Goal: Navigation & Orientation: Find specific page/section

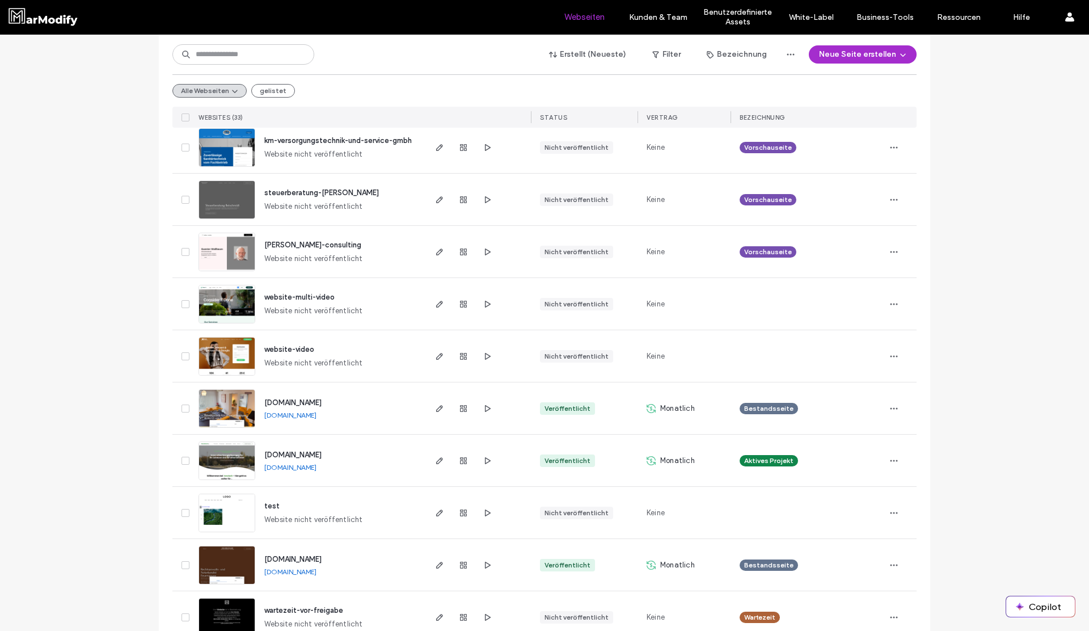
scroll to position [1370, 0]
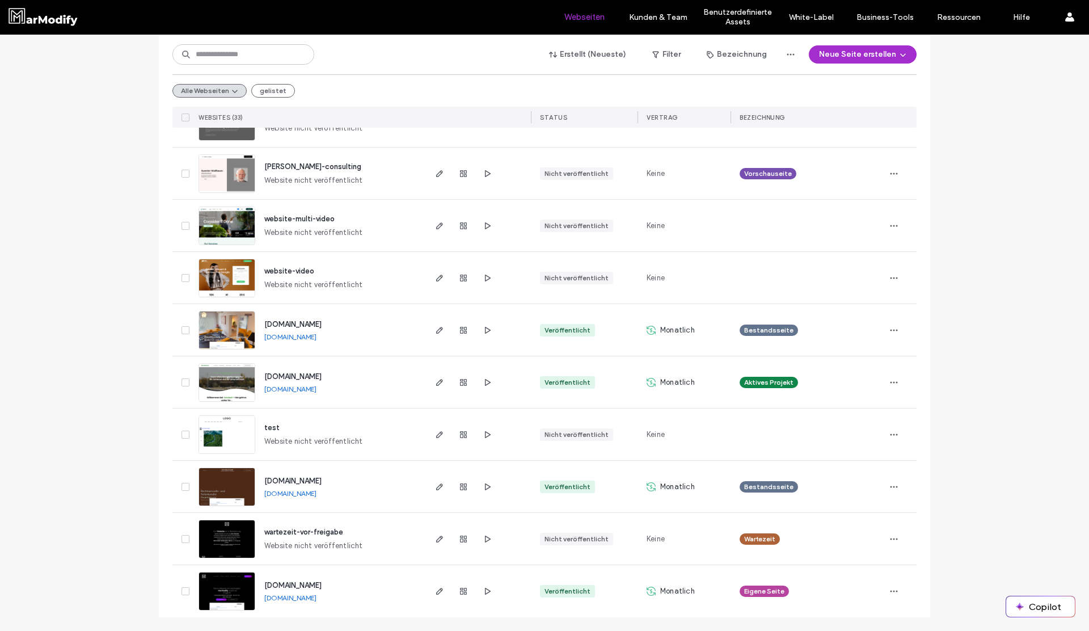
click at [314, 478] on span "[DOMAIN_NAME]" at bounding box center [292, 481] width 57 height 9
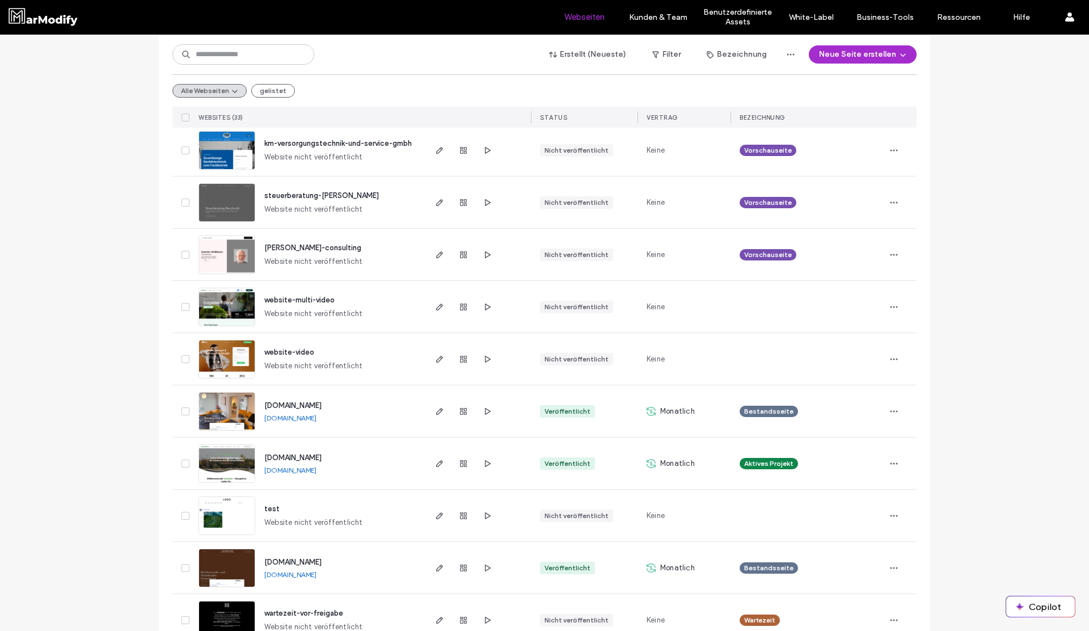
scroll to position [1370, 0]
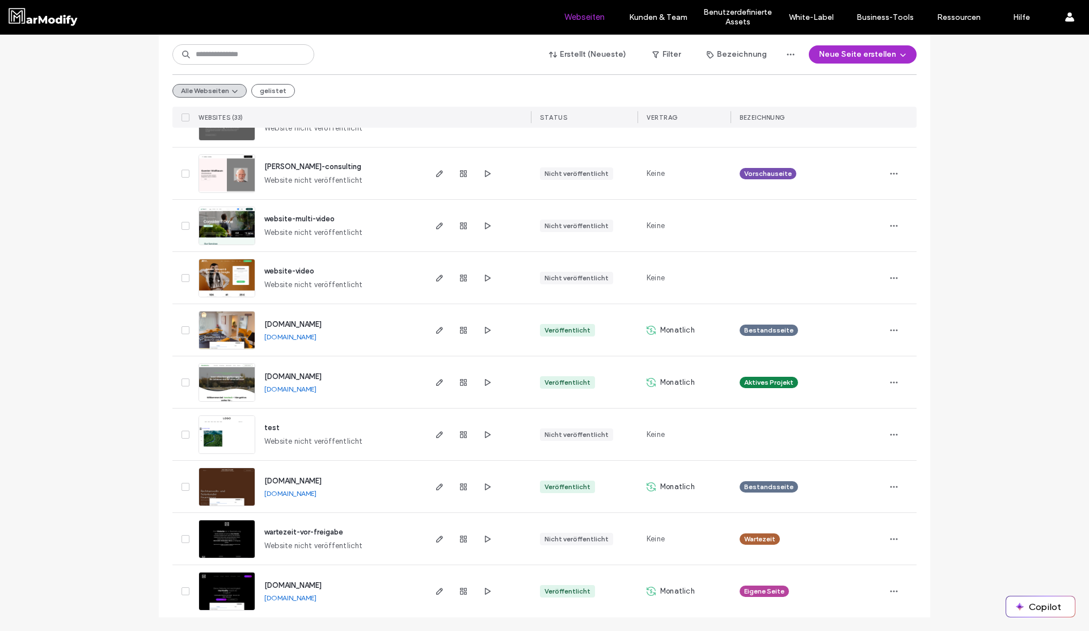
click at [310, 376] on span "www.innotech-versorgungstechnik.de" at bounding box center [292, 376] width 57 height 9
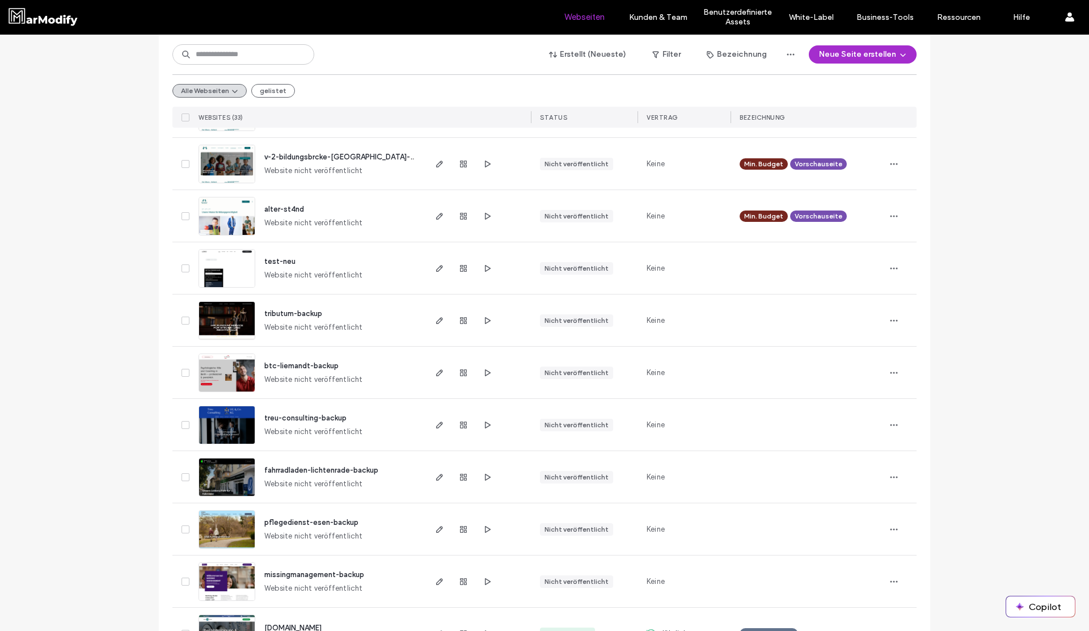
scroll to position [25, 0]
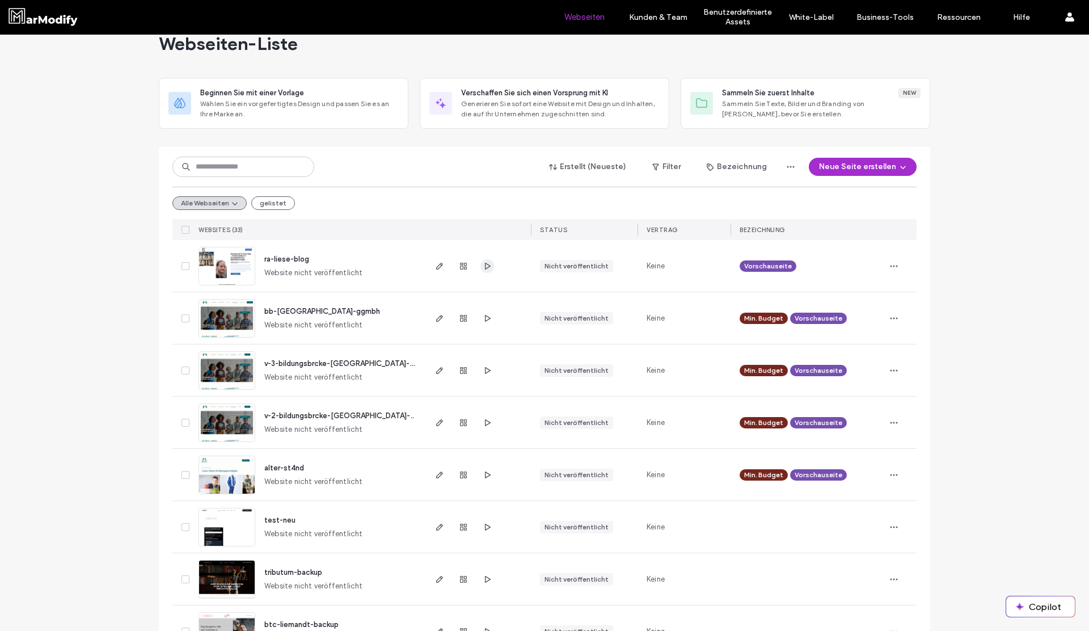
click at [483, 267] on icon "button" at bounding box center [487, 266] width 9 height 9
click at [332, 112] on span "Wählen Sie ein vorgefertigtes Design und passen Sie es an Ihre Marke an." at bounding box center [299, 109] width 199 height 20
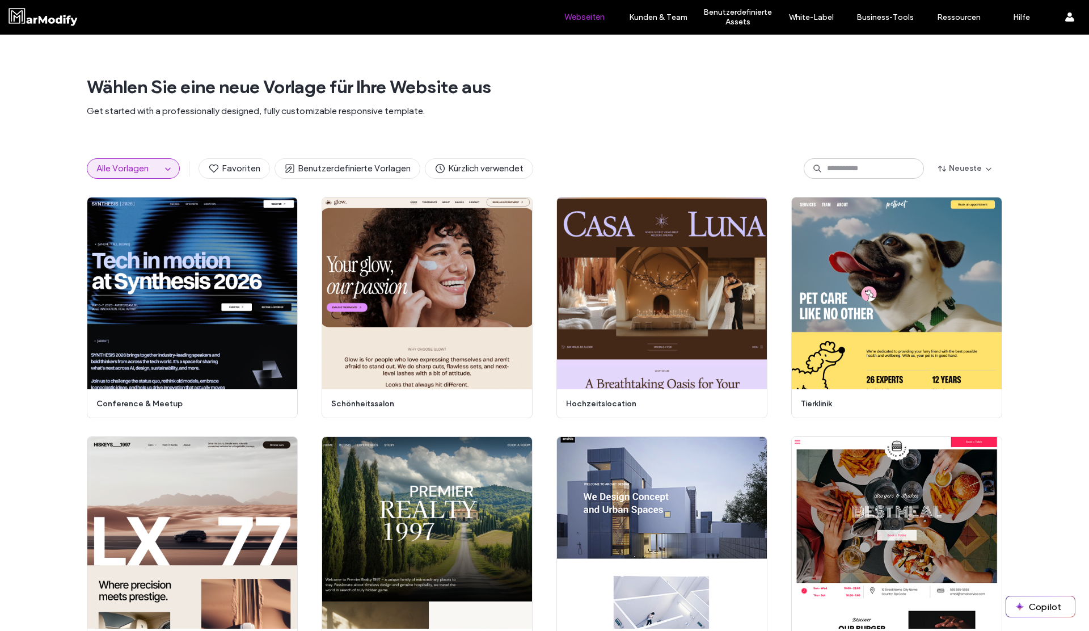
click at [587, 15] on label "Webseiten" at bounding box center [584, 17] width 40 height 10
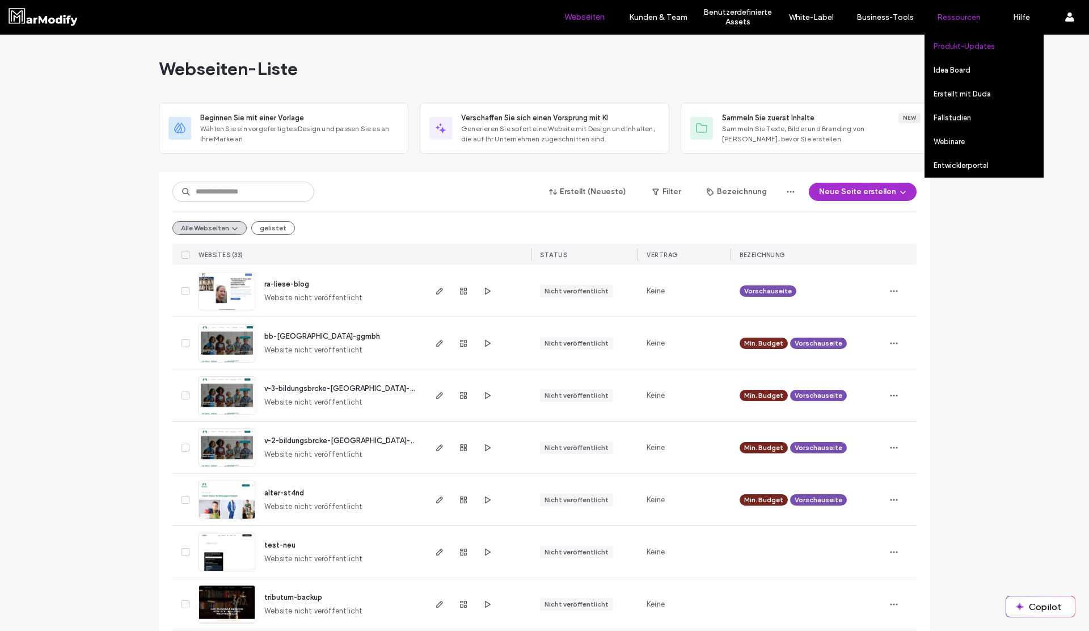
click at [959, 43] on label "Produkt-Updates" at bounding box center [964, 46] width 61 height 9
